Goal: Information Seeking & Learning: Learn about a topic

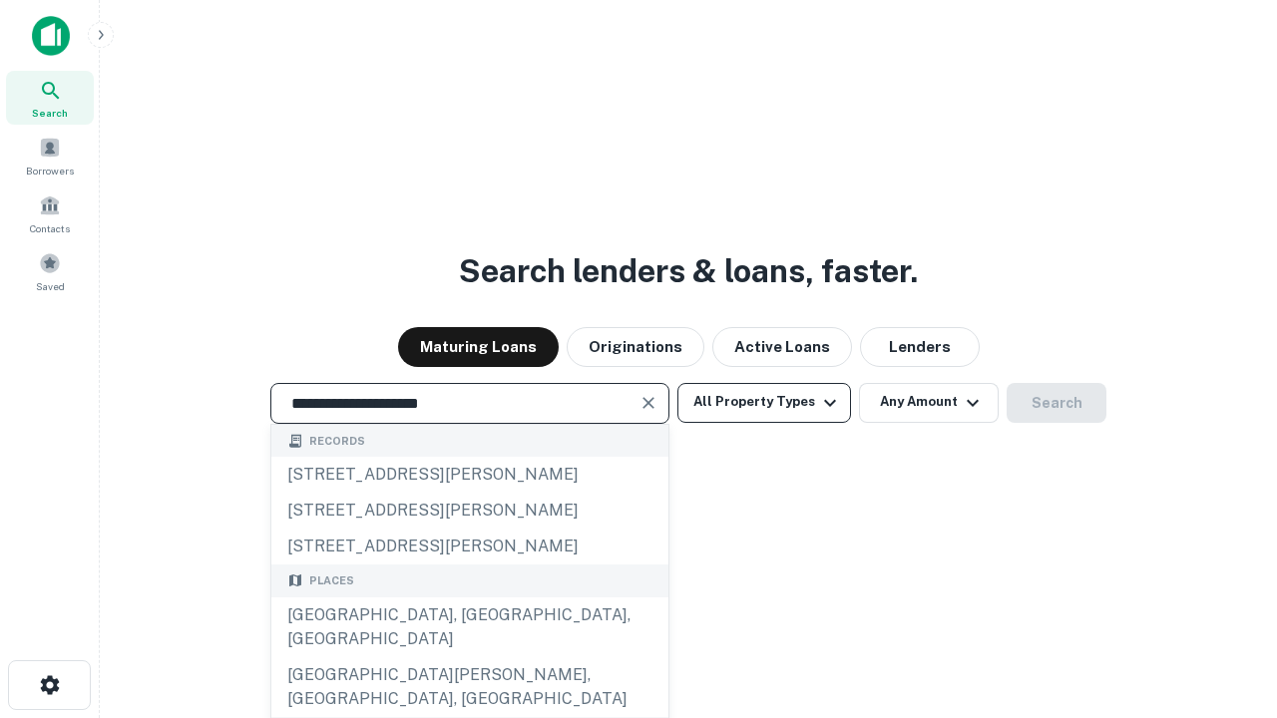
click at [469, 657] on div "[GEOGRAPHIC_DATA], [GEOGRAPHIC_DATA], [GEOGRAPHIC_DATA]" at bounding box center [469, 628] width 397 height 60
click at [764, 402] on button "All Property Types" at bounding box center [764, 403] width 174 height 40
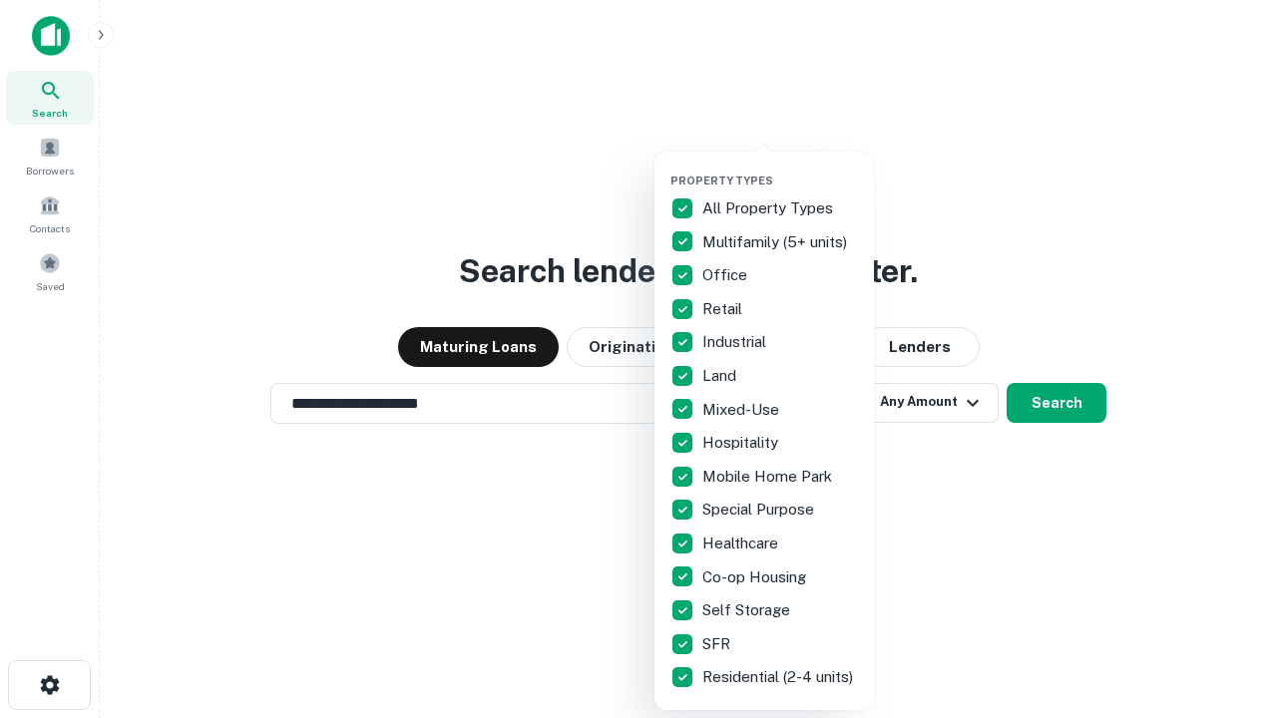
type input "**********"
click at [780, 168] on button "button" at bounding box center [779, 168] width 219 height 1
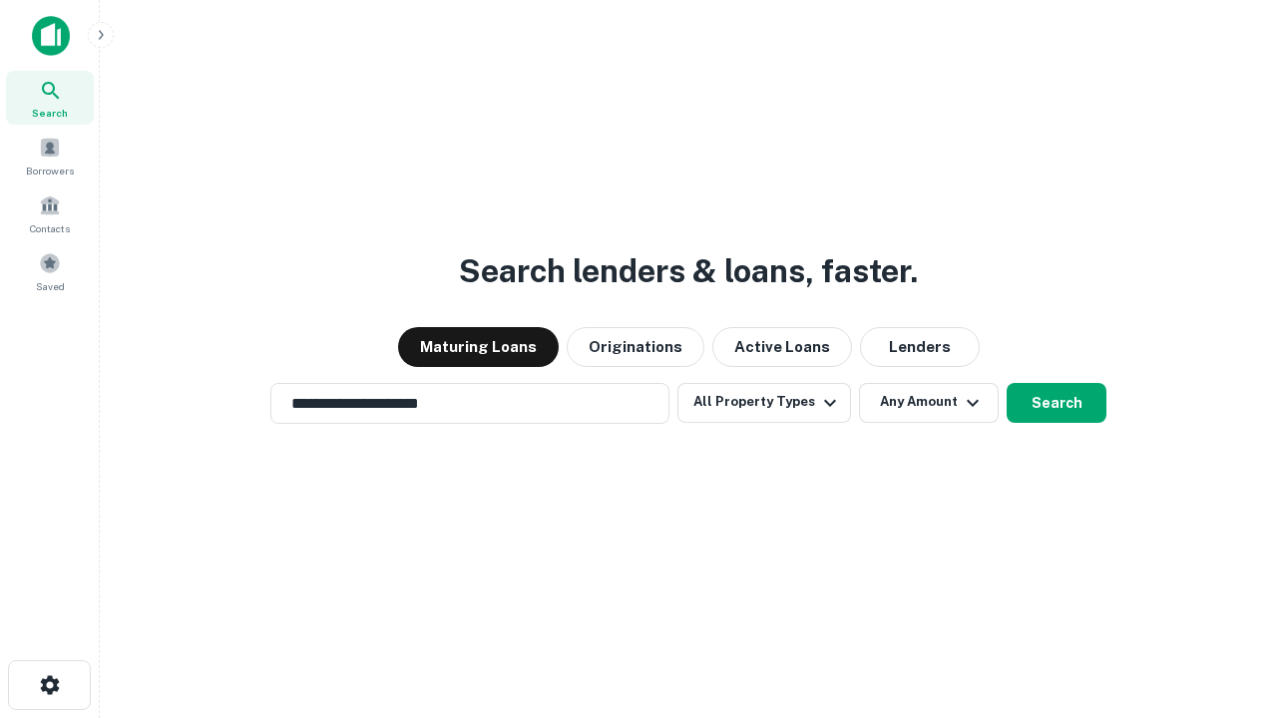
scroll to position [31, 0]
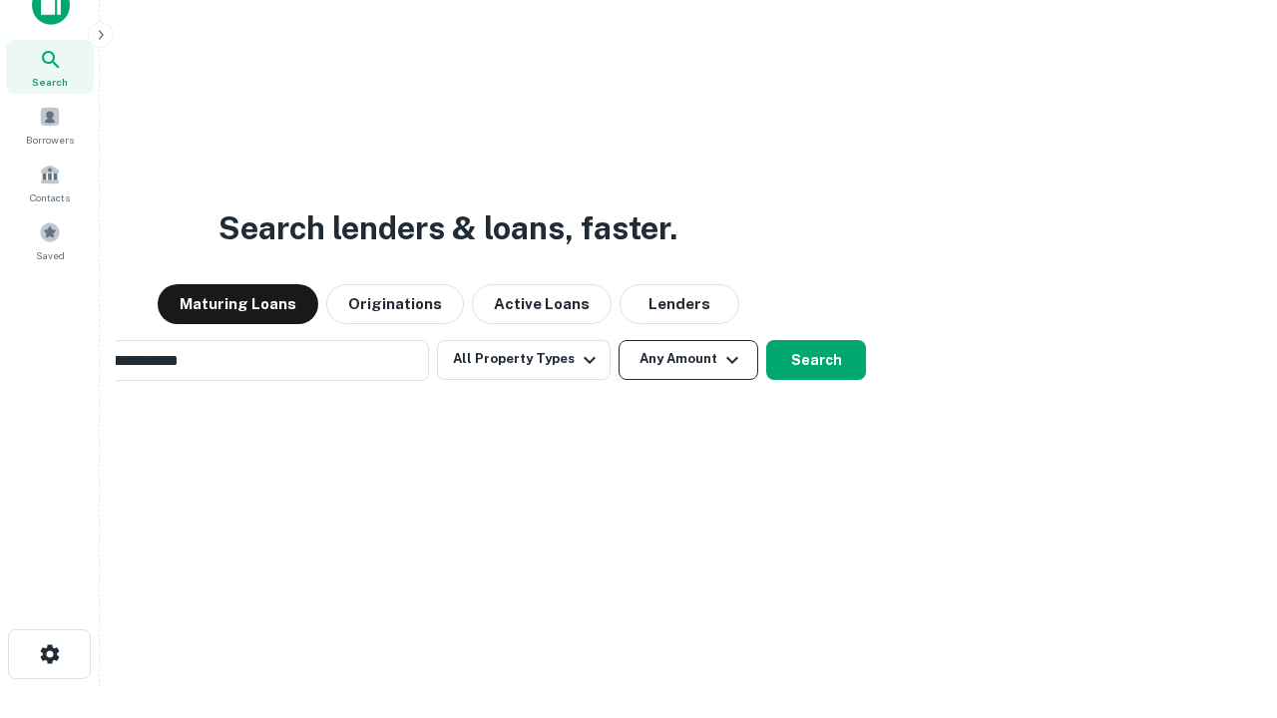
click at [619, 340] on button "Any Amount" at bounding box center [689, 360] width 140 height 40
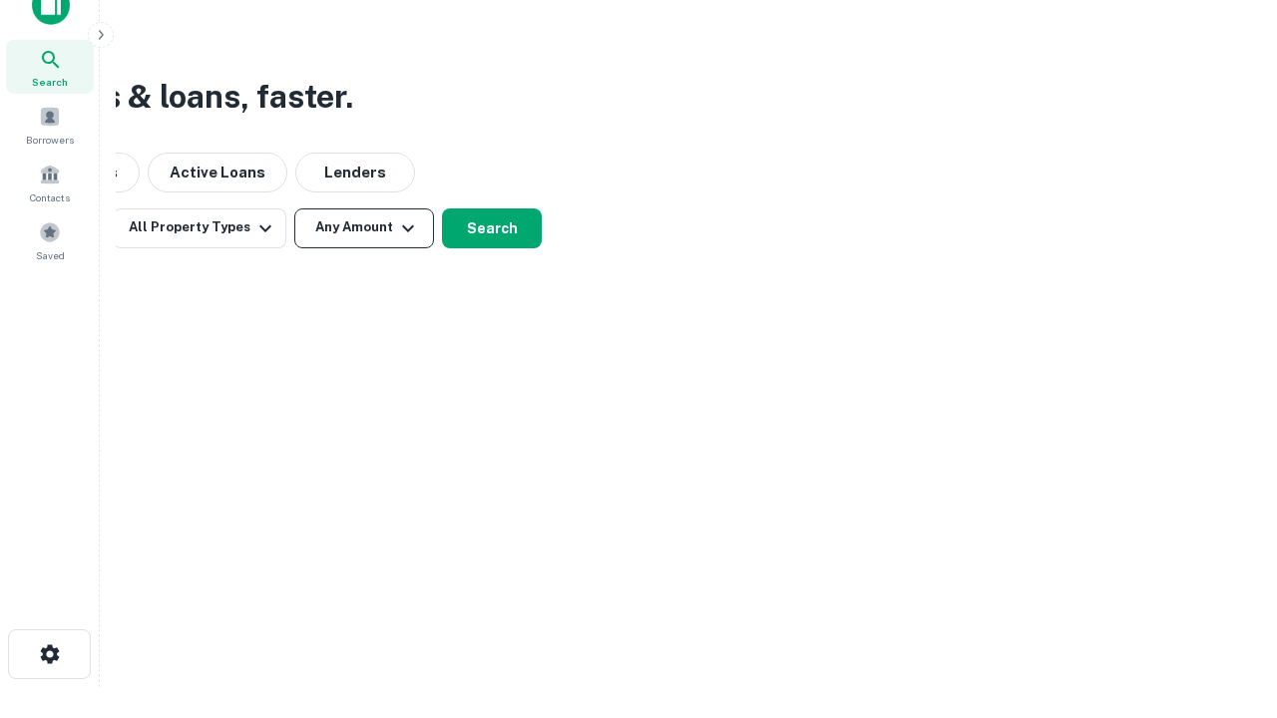
scroll to position [32, 0]
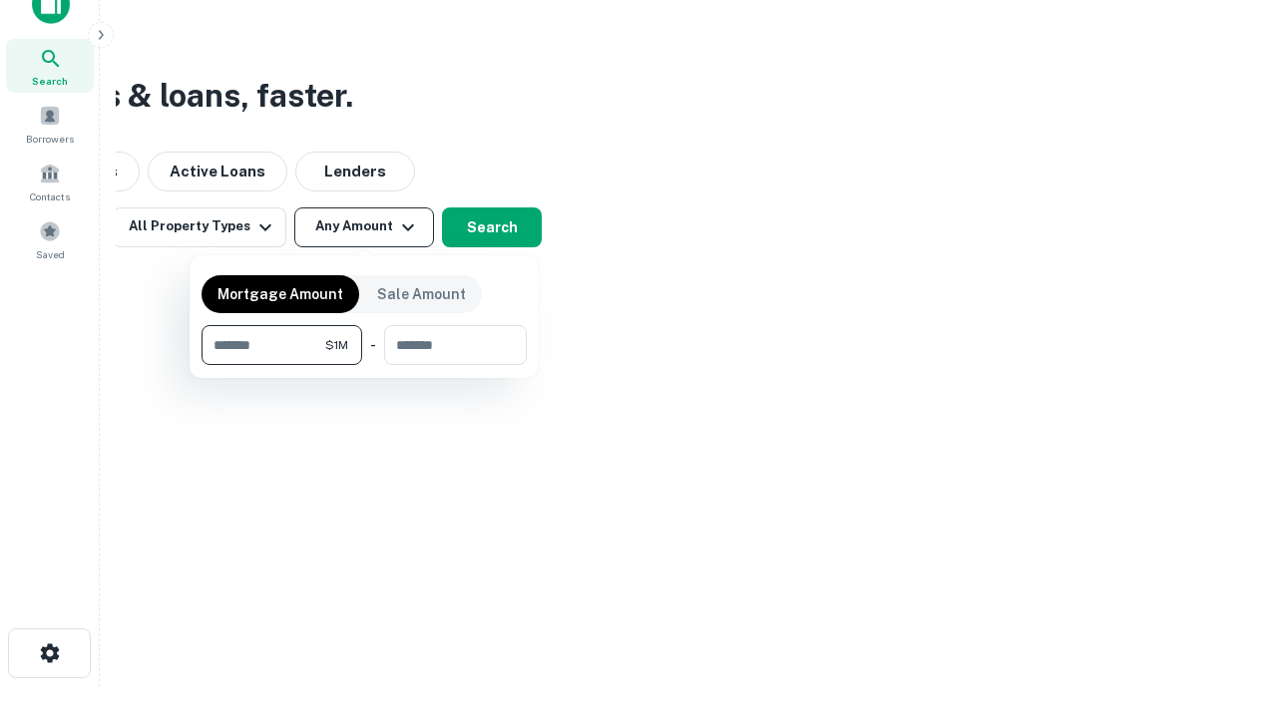
type input "*******"
click at [364, 365] on button "button" at bounding box center [364, 365] width 325 height 1
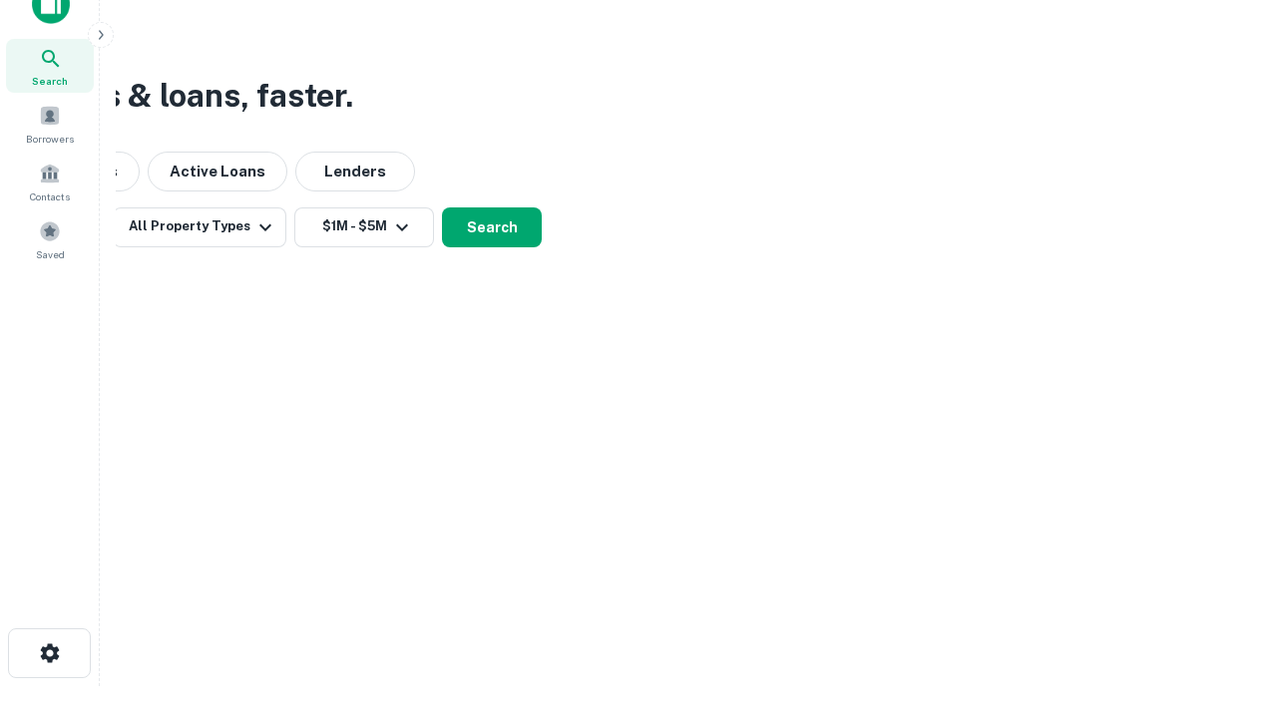
scroll to position [31, 0]
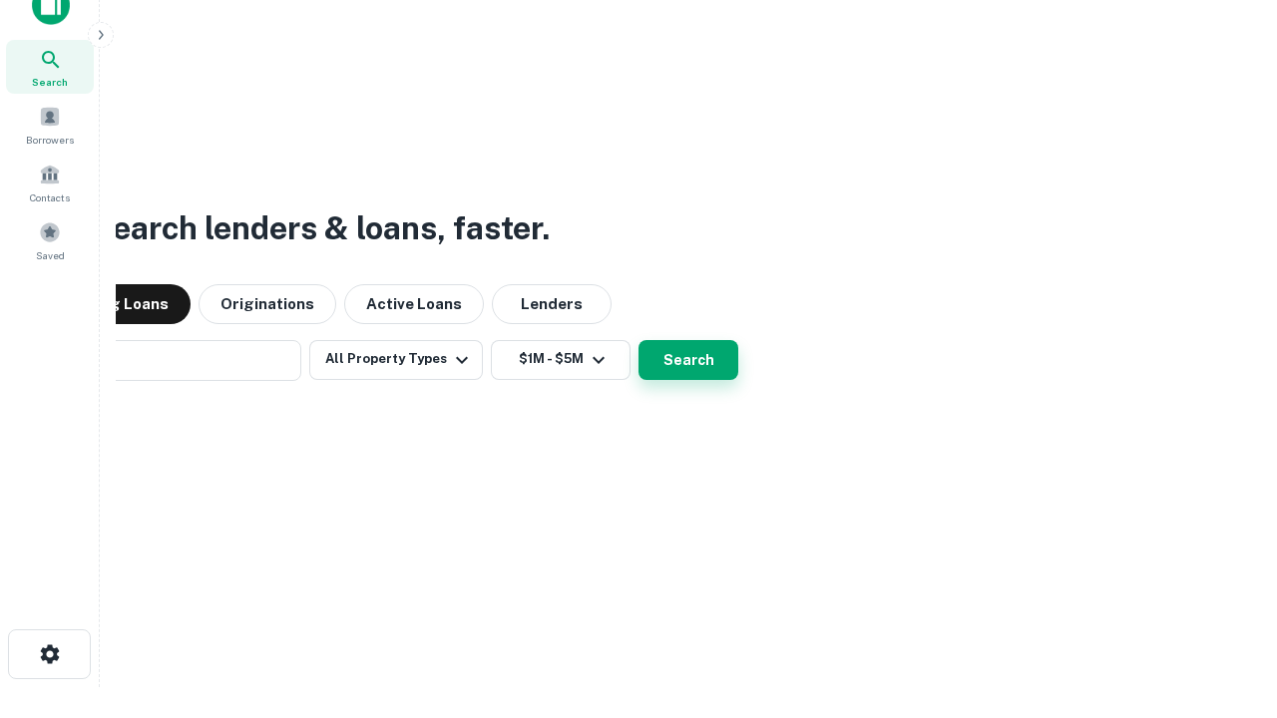
click at [639, 340] on button "Search" at bounding box center [689, 360] width 100 height 40
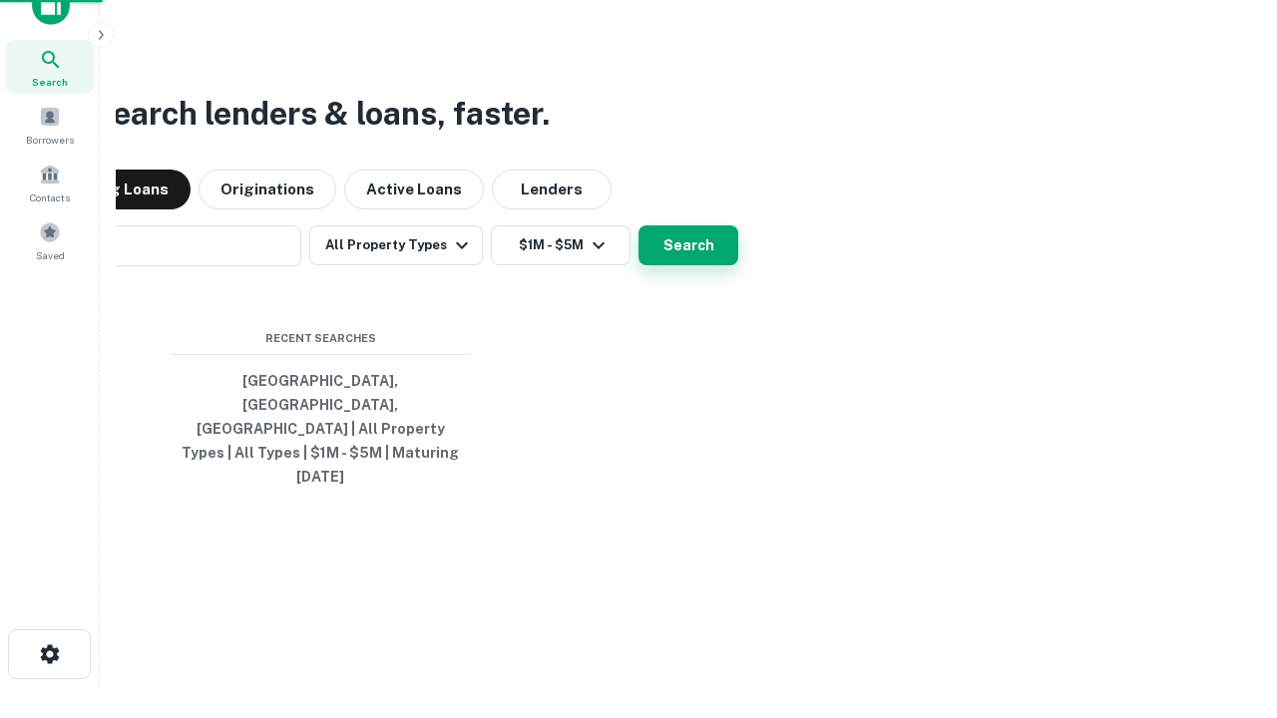
scroll to position [32, 0]
